Goal: Task Accomplishment & Management: Use online tool/utility

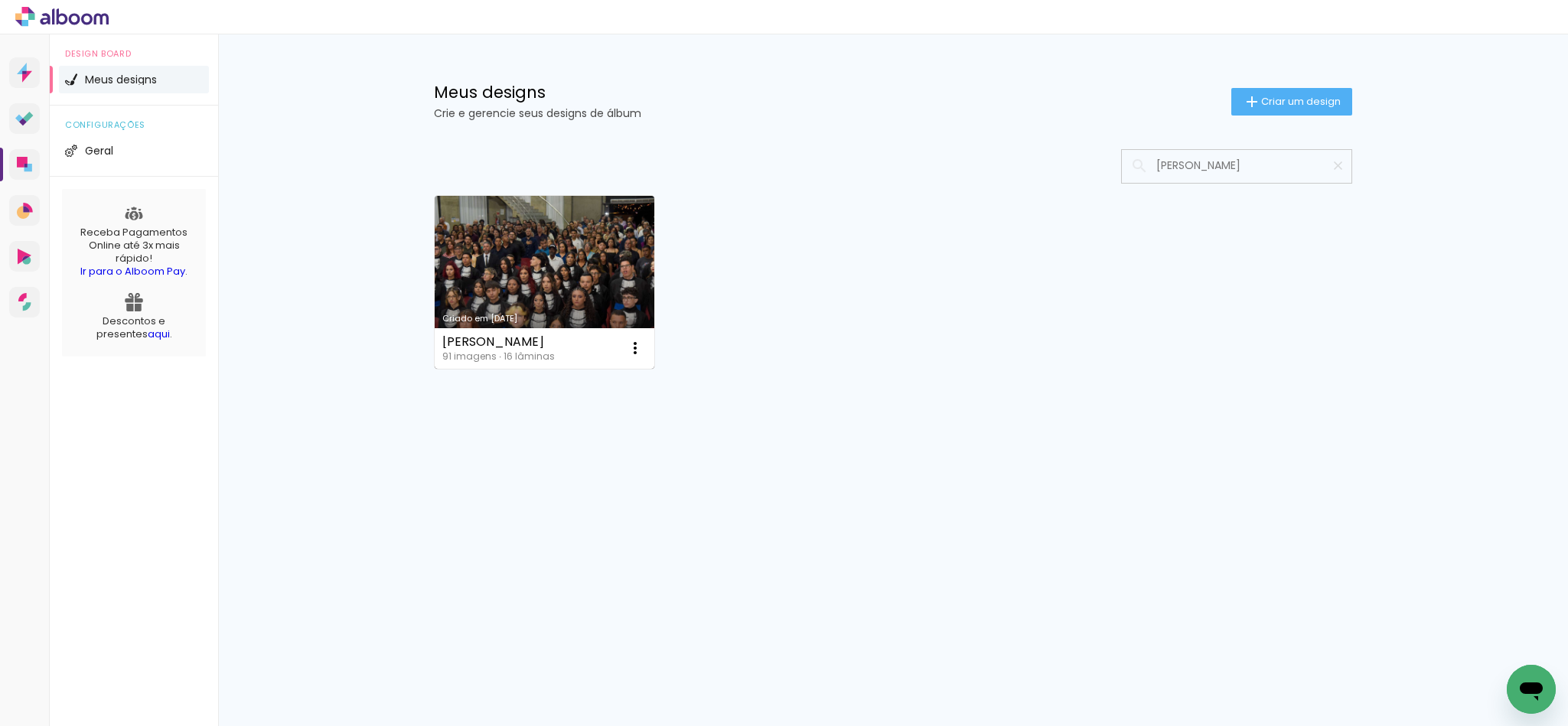
type input "[PERSON_NAME]"
type paper-input "[PERSON_NAME]"
click at [573, 242] on link "Criado em [DATE]" at bounding box center [545, 282] width 220 height 173
